Goal: Task Accomplishment & Management: Use online tool/utility

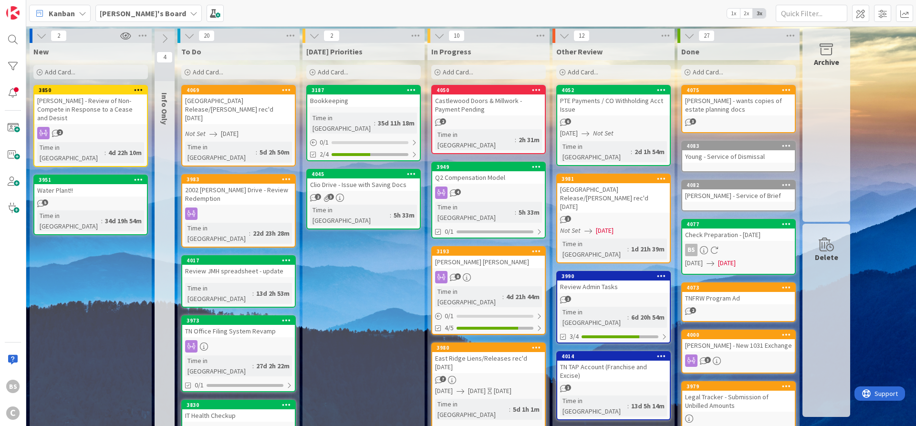
click at [136, 15] on b "[PERSON_NAME]'s Board" at bounding box center [143, 14] width 86 height 10
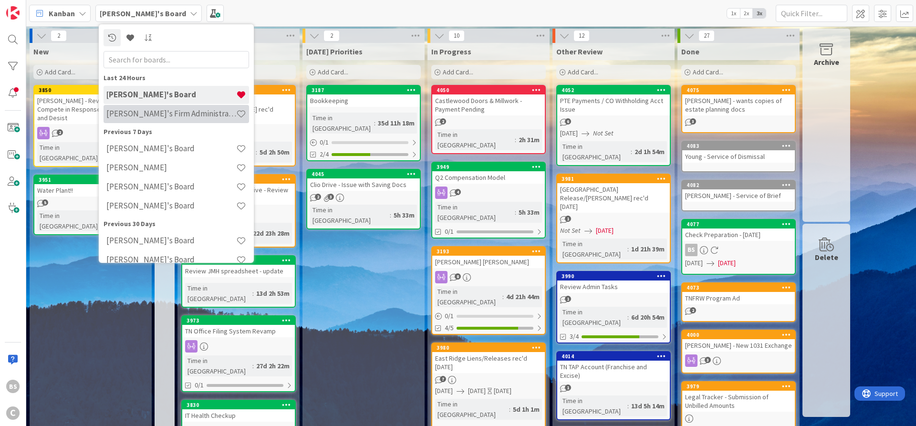
click at [139, 121] on div "[PERSON_NAME]'s Firm Administration Board" at bounding box center [177, 114] width 146 height 18
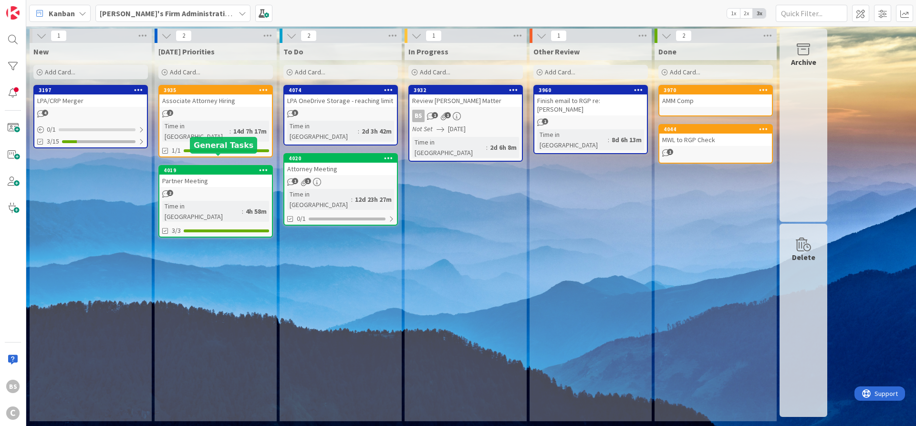
click at [194, 167] on div "4019" at bounding box center [218, 170] width 108 height 7
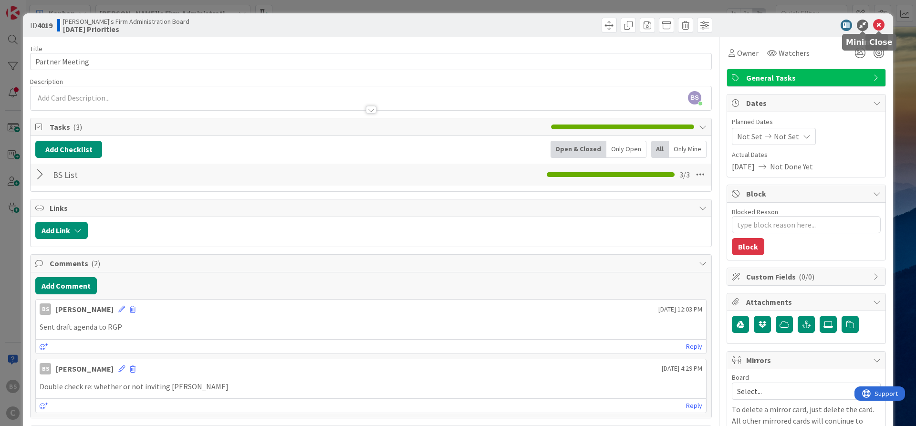
click at [882, 23] on icon at bounding box center [878, 25] width 11 height 11
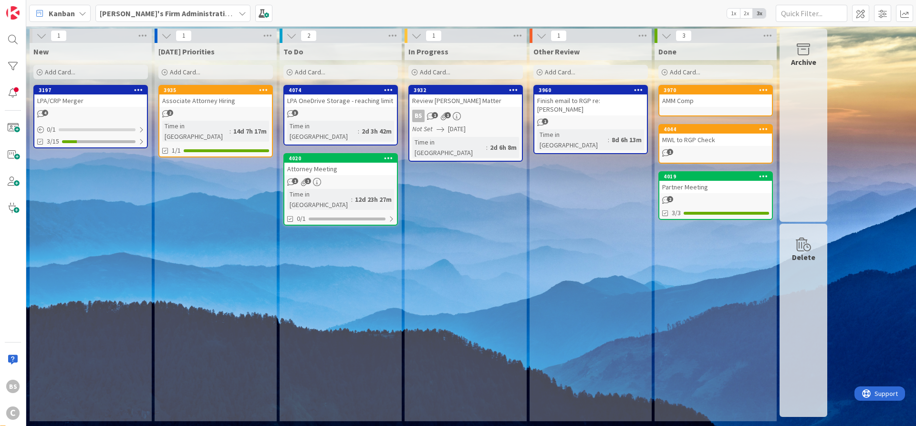
click at [186, 87] on div "3935" at bounding box center [218, 90] width 108 height 7
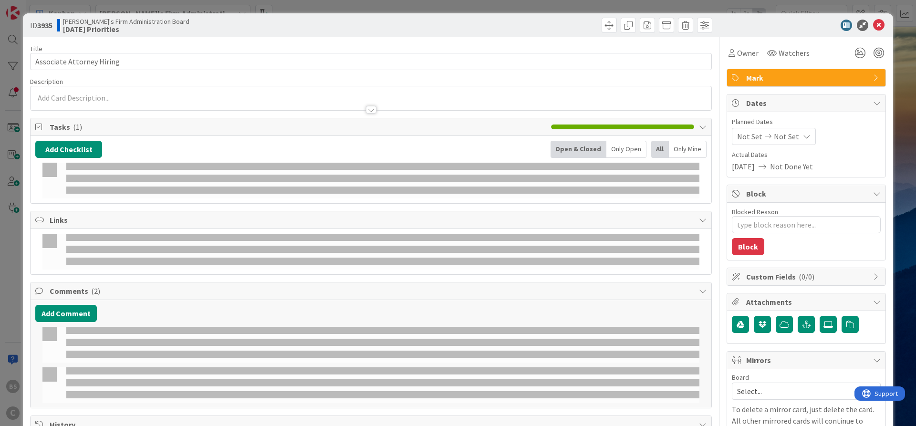
type textarea "x"
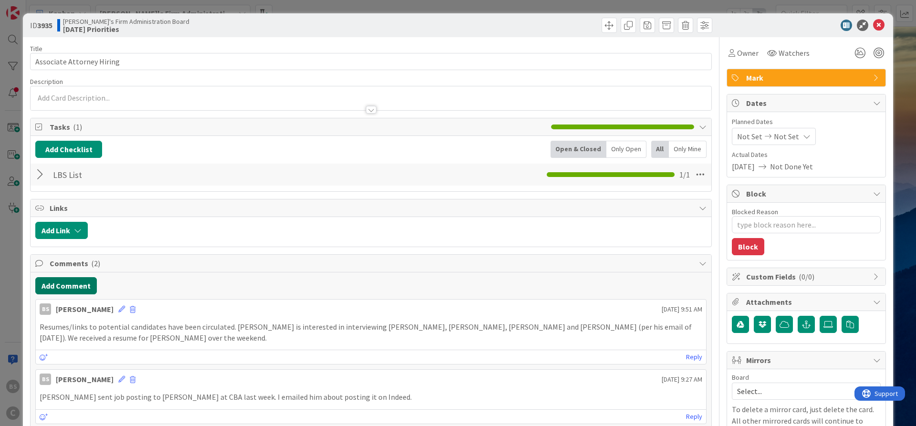
click at [58, 280] on button "Add Comment" at bounding box center [66, 285] width 62 height 17
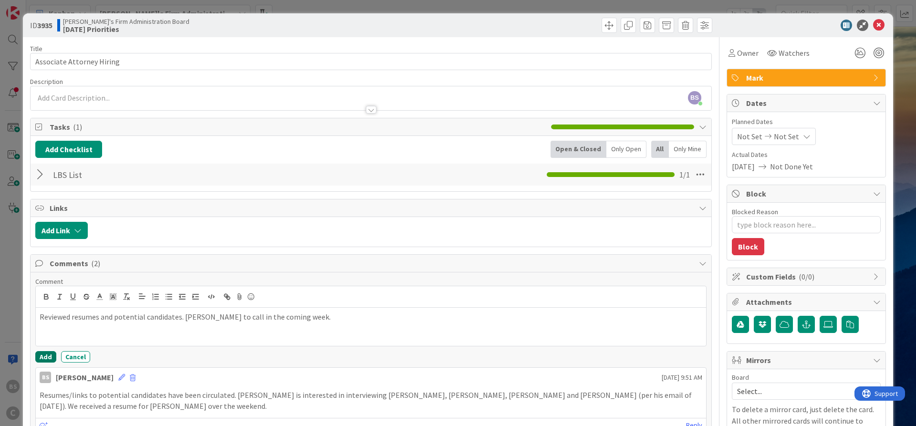
click at [41, 356] on button "Add" at bounding box center [45, 356] width 21 height 11
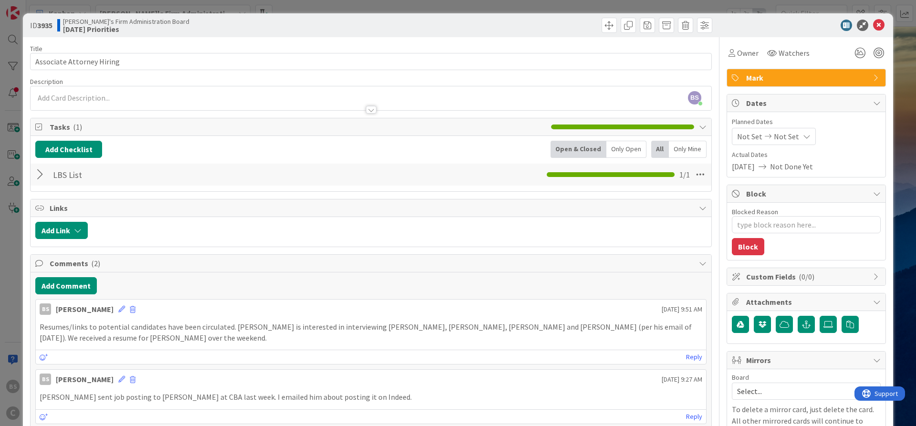
type textarea "x"
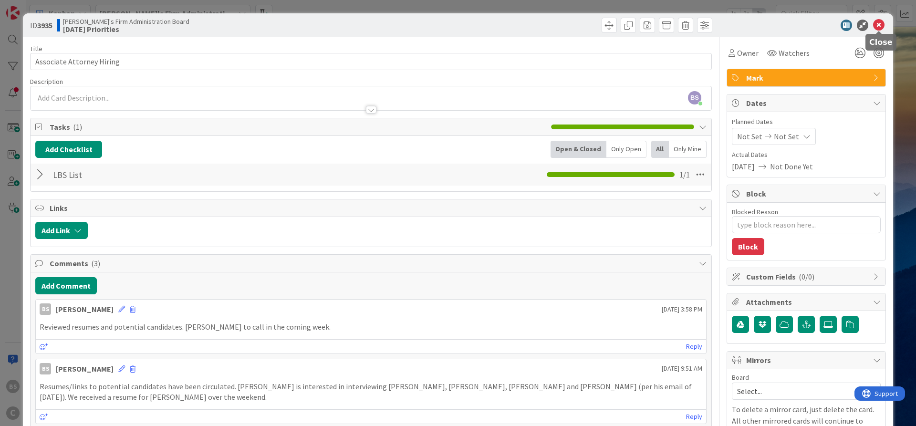
click at [880, 22] on icon at bounding box center [878, 25] width 11 height 11
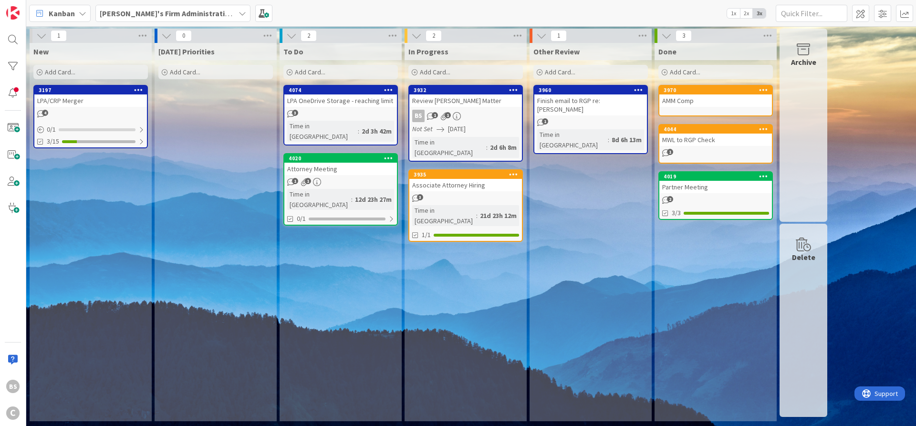
click at [195, 10] on b "[PERSON_NAME]'s Firm Administration Board" at bounding box center [178, 14] width 157 height 10
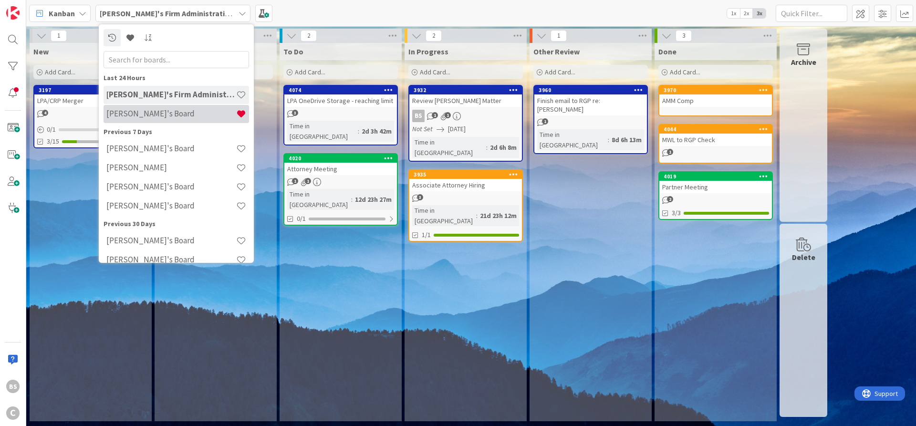
click at [177, 113] on h4 "[PERSON_NAME]'s Board" at bounding box center [171, 114] width 130 height 10
